Goal: Transaction & Acquisition: Subscribe to service/newsletter

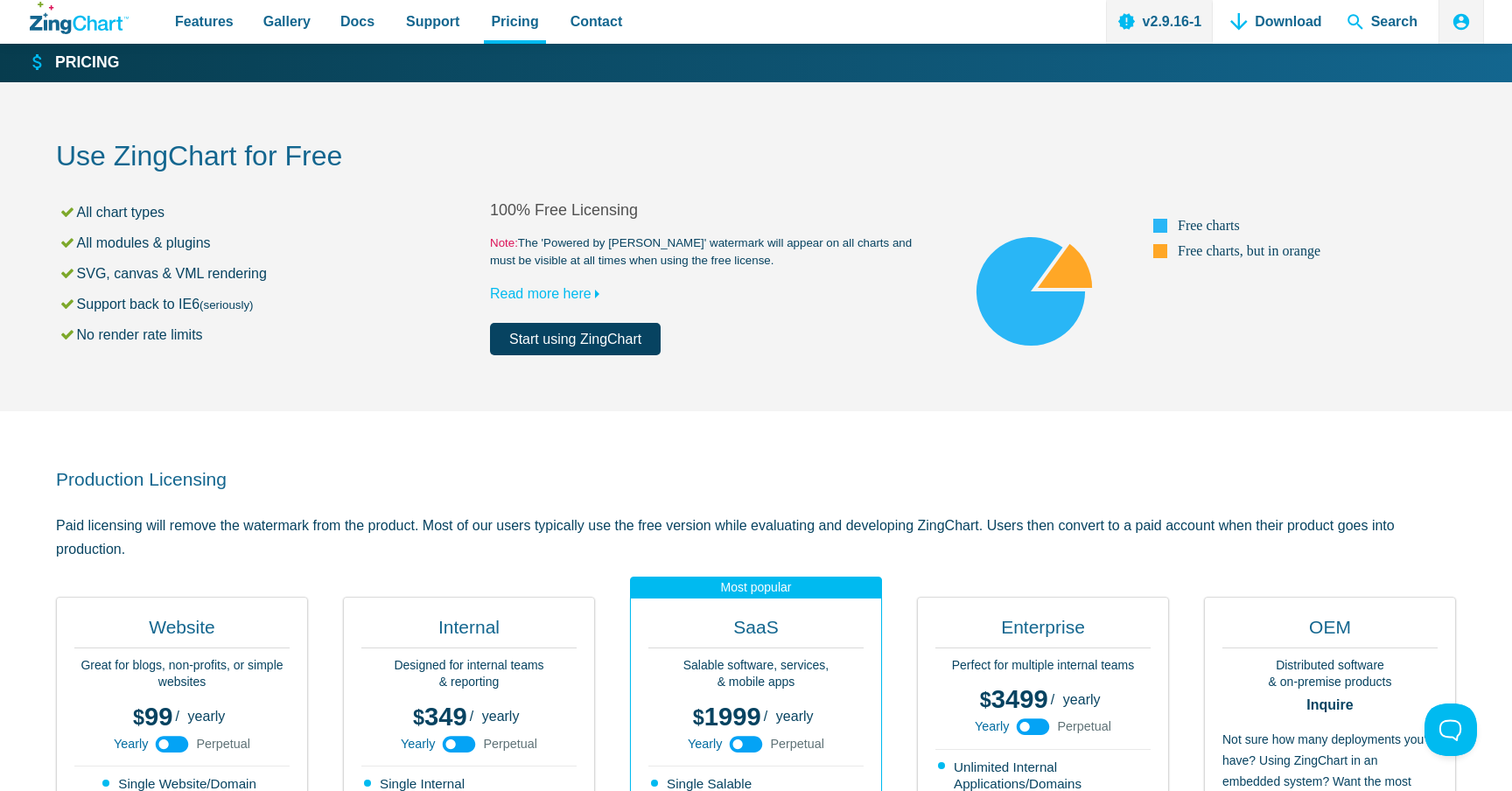
click at [279, 163] on h2 "Use ZingChart for Free" at bounding box center [756, 158] width 1400 height 40
click at [373, 152] on h2 "Use ZingChart for Free" at bounding box center [756, 158] width 1400 height 40
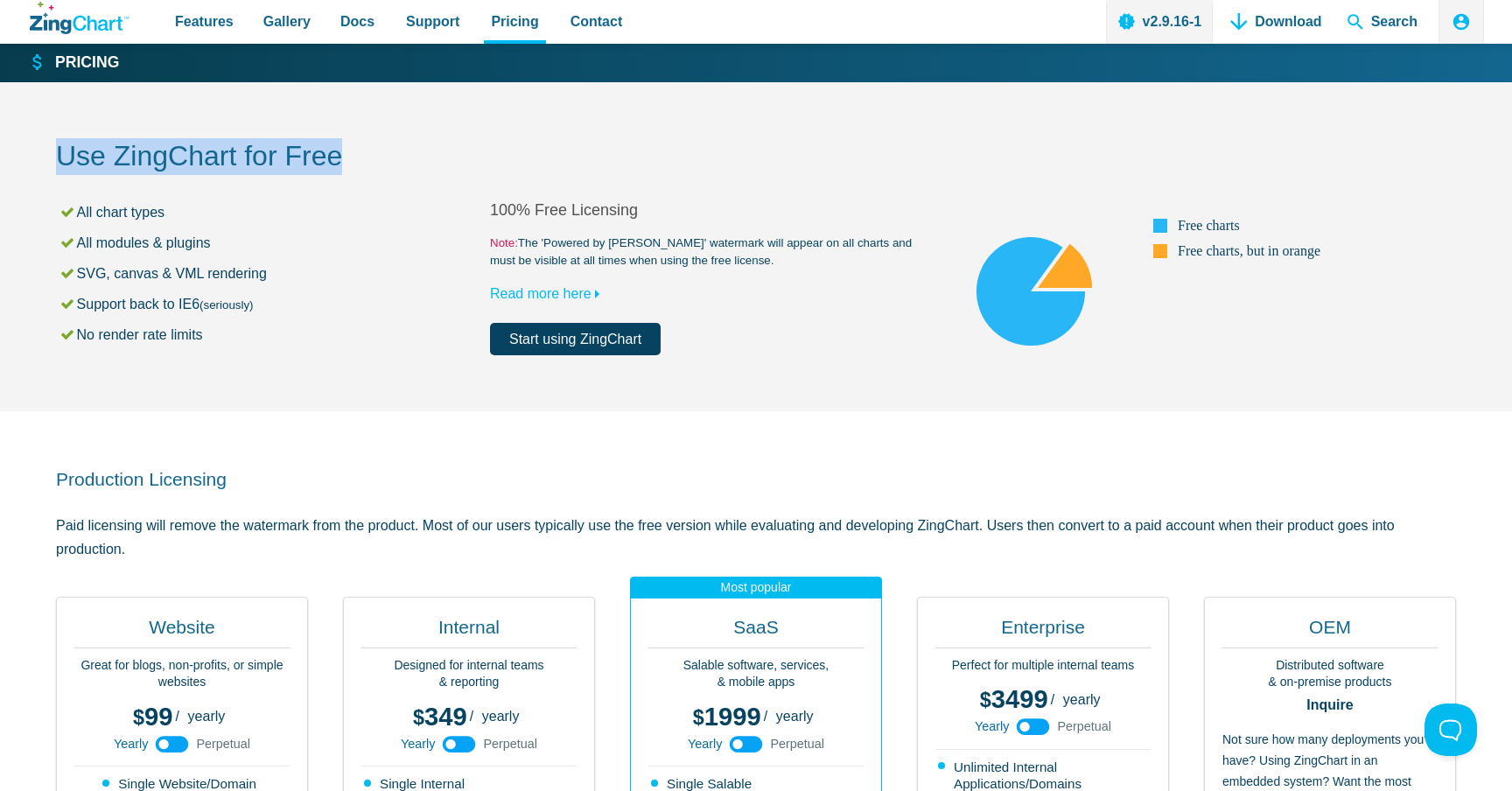
click at [373, 152] on h2 "Use ZingChart for Free" at bounding box center [756, 158] width 1400 height 40
click at [444, 191] on div "Use ZingChart for Free All chart types All modules & plugins SVG, canvas & VML …" at bounding box center [756, 246] width 1400 height 329
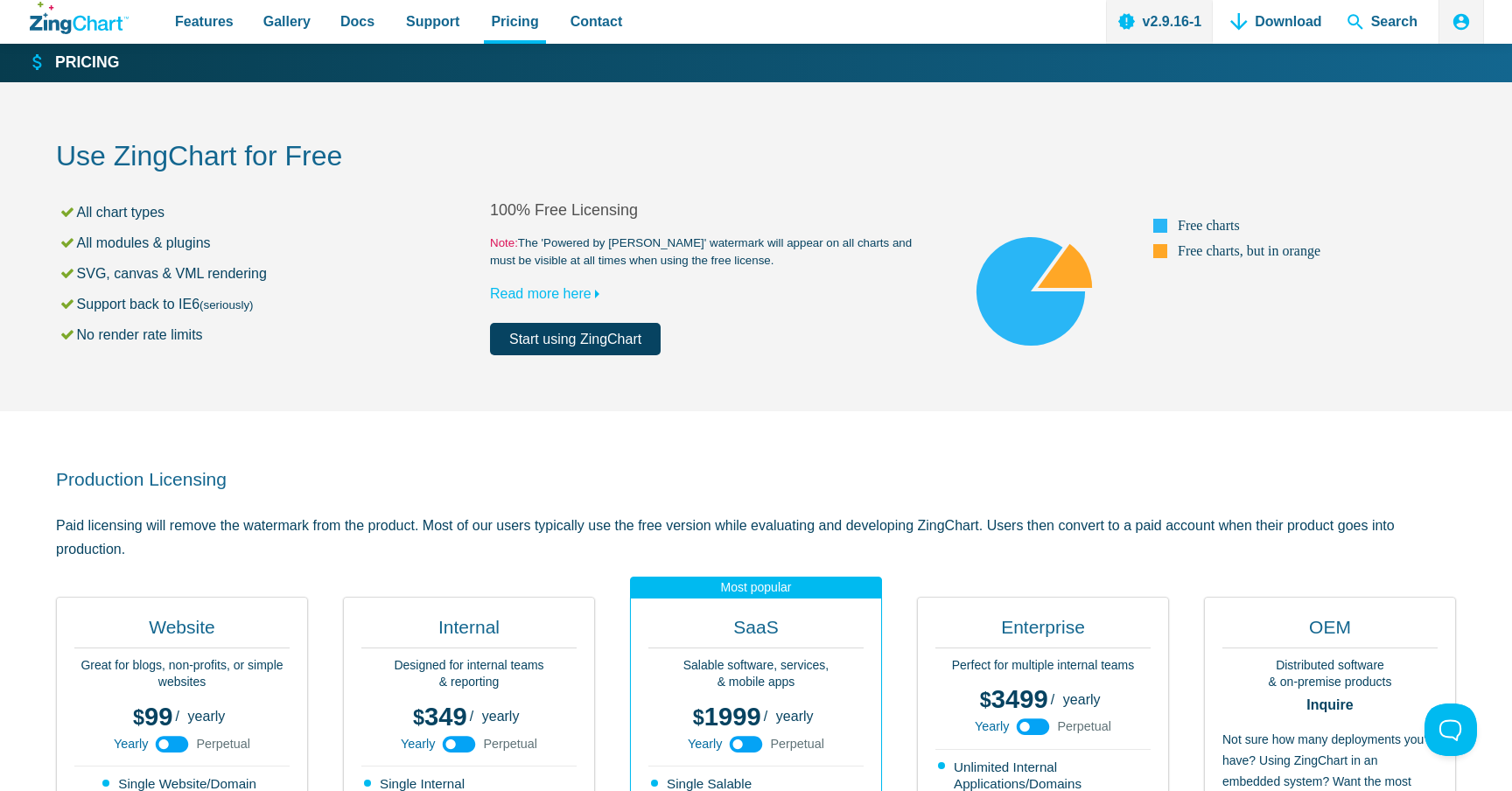
click at [320, 162] on h2 "Use ZingChart for Free" at bounding box center [756, 158] width 1400 height 40
click at [320, 163] on h2 "Use ZingChart for Free" at bounding box center [756, 158] width 1400 height 40
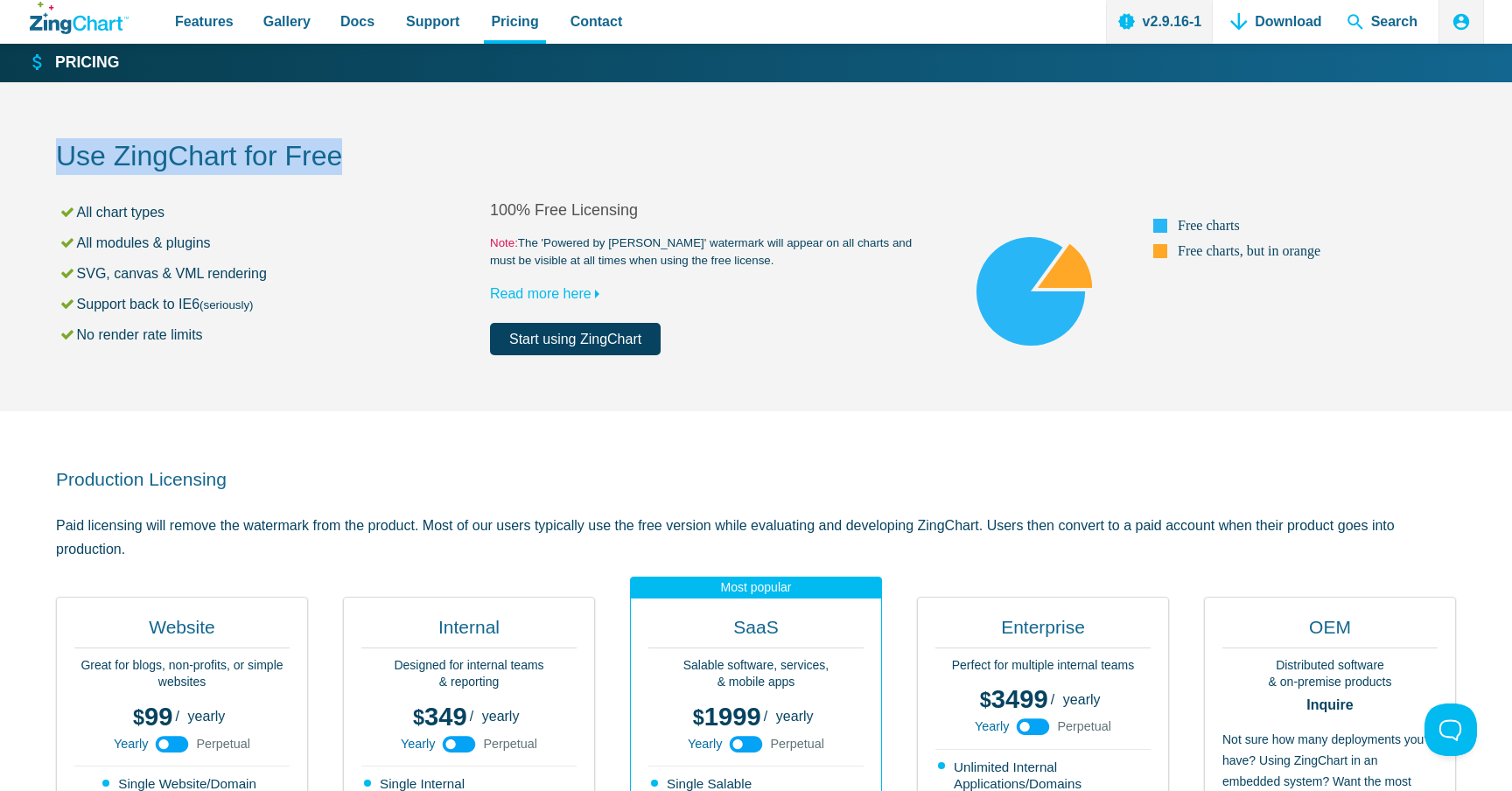
click at [320, 163] on h2 "Use ZingChart for Free" at bounding box center [756, 158] width 1400 height 40
click at [562, 350] on link "Start using ZingChart" at bounding box center [574, 339] width 170 height 32
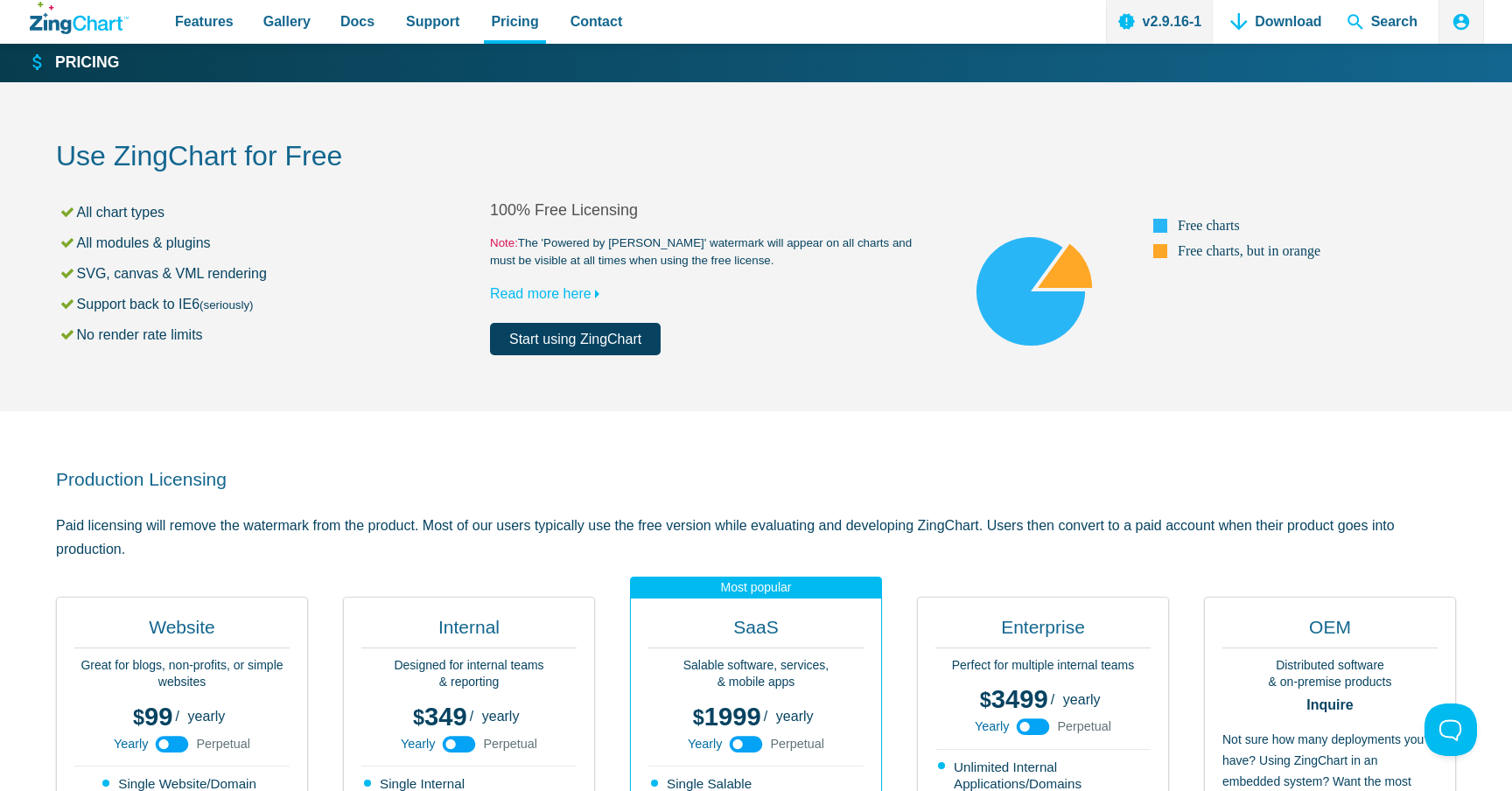
click at [403, 371] on div "Use ZingChart for Free All chart types All modules & plugins SVG, canvas & VML …" at bounding box center [756, 246] width 1400 height 329
click at [301, 378] on div "Use ZingChart for Free All chart types All modules & plugins SVG, canvas & VML …" at bounding box center [756, 246] width 1400 height 329
